Goal: Transaction & Acquisition: Book appointment/travel/reservation

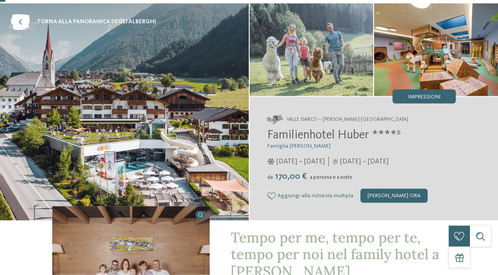
scroll to position [32, 0]
click at [372, 141] on span "Familienhotel Huber ****ˢ" at bounding box center [333, 135] width 133 height 12
click at [360, 140] on span "Familienhotel Huber ****ˢ" at bounding box center [333, 135] width 133 height 12
click at [364, 133] on span "Familienhotel Huber ****ˢ" at bounding box center [333, 135] width 133 height 12
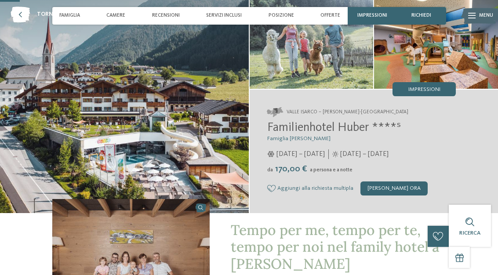
scroll to position [0, 0]
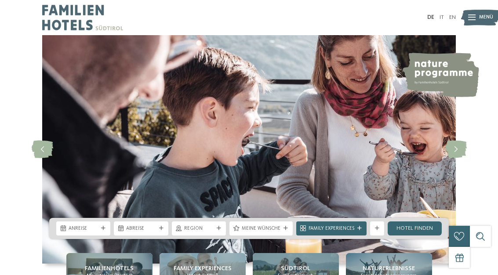
click at [439, 20] on link "IT" at bounding box center [441, 17] width 4 height 6
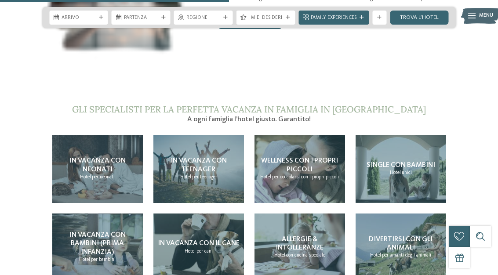
scroll to position [1436, 0]
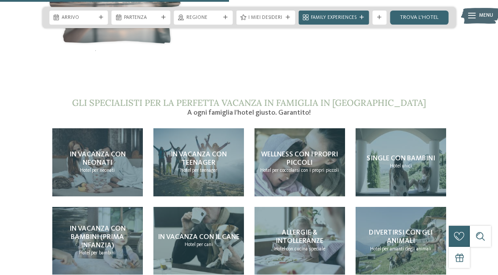
click at [75, 158] on div "In vacanza con neonati Hotel per neonati" at bounding box center [97, 162] width 90 height 68
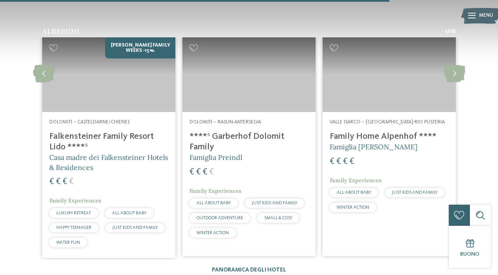
scroll to position [1186, 0]
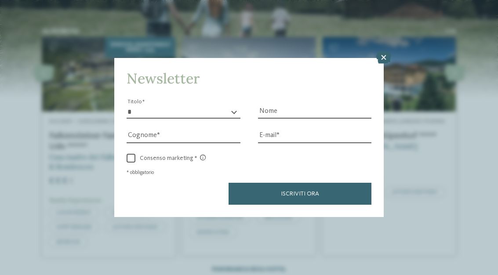
click at [379, 51] on icon at bounding box center [383, 57] width 15 height 12
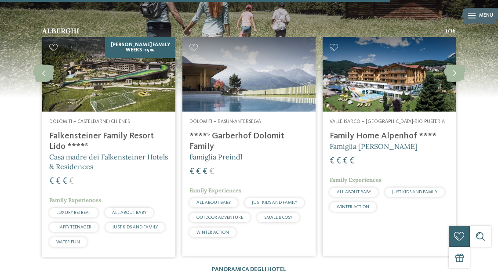
click at [58, 131] on h4 "Falkensteiner Family Resort Lido ****ˢ" at bounding box center [108, 141] width 119 height 21
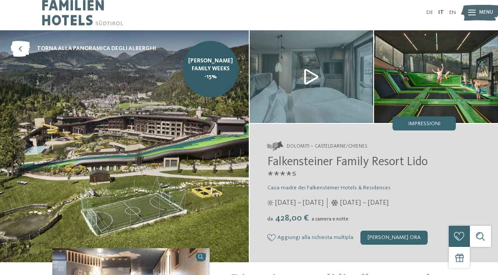
scroll to position [6, 0]
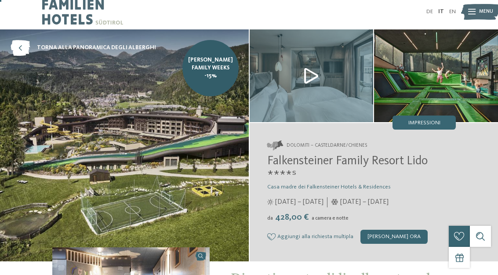
click at [62, 127] on img at bounding box center [124, 145] width 249 height 232
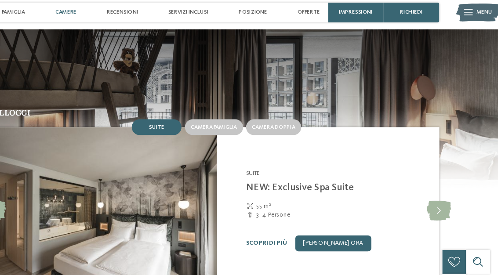
scroll to position [667, 0]
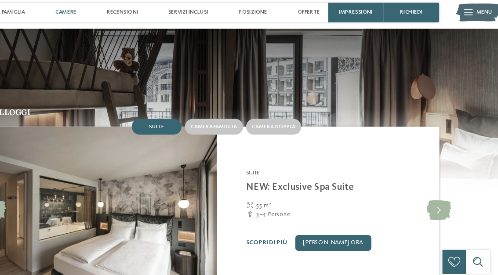
click at [461, 7] on img at bounding box center [480, 15] width 39 height 19
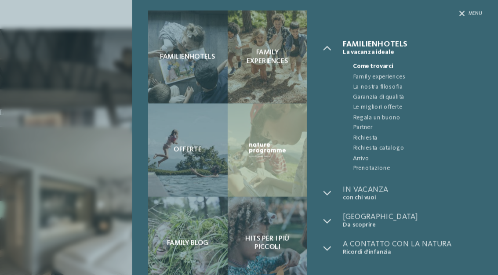
click at [415, 11] on div "Familienhotels Family experiences Offerte" at bounding box center [249, 137] width 498 height 275
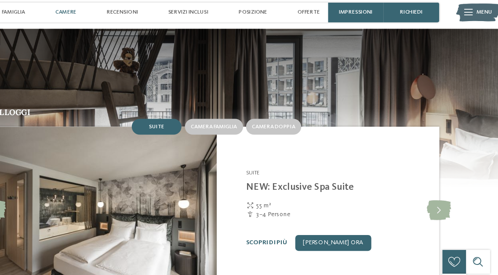
click at [461, 7] on img at bounding box center [480, 15] width 39 height 19
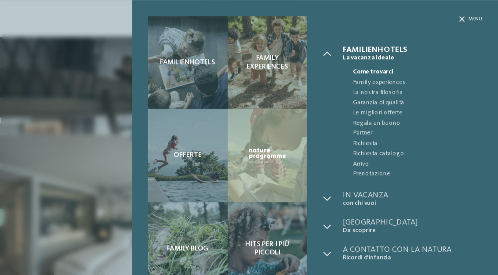
scroll to position [665, 0]
click at [463, 17] on div "Menu" at bounding box center [473, 17] width 20 height 6
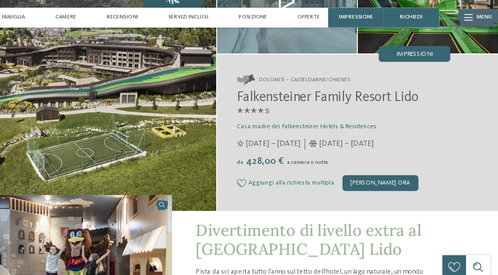
click at [58, 84] on img at bounding box center [124, 71] width 249 height 232
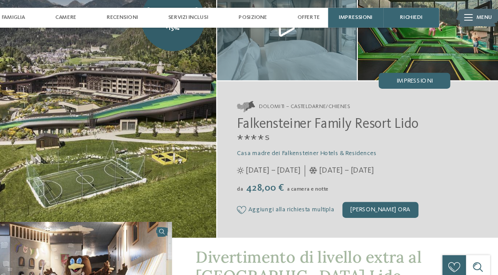
scroll to position [0, 0]
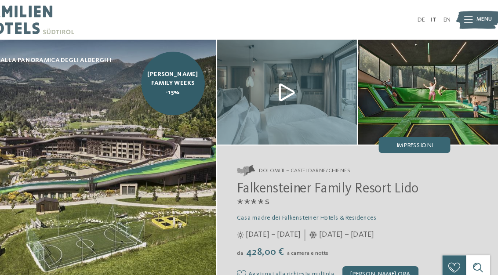
click at [255, 75] on img at bounding box center [311, 81] width 124 height 93
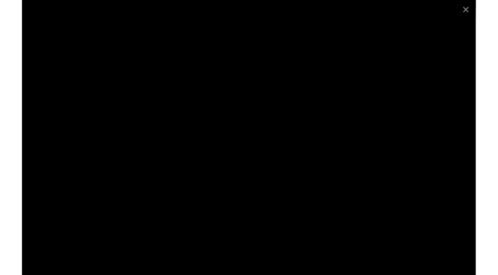
scroll to position [24, 0]
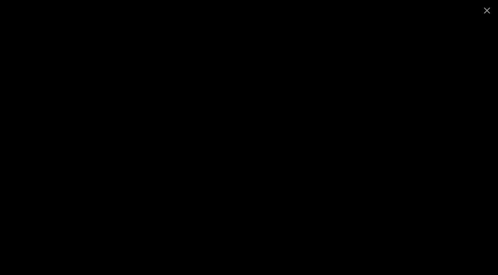
click at [284, 274] on div at bounding box center [249, 137] width 498 height 275
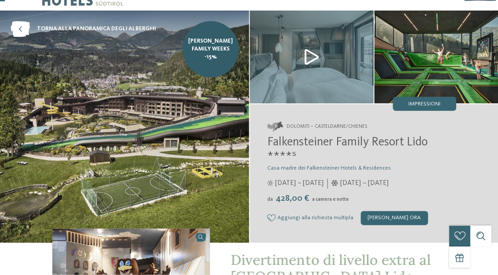
scroll to position [24, 0]
